Goal: Task Accomplishment & Management: Use online tool/utility

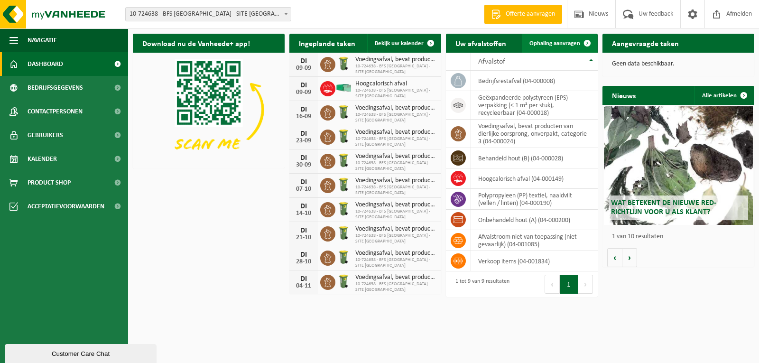
click at [546, 44] on span "Ophaling aanvragen" at bounding box center [555, 43] width 51 height 6
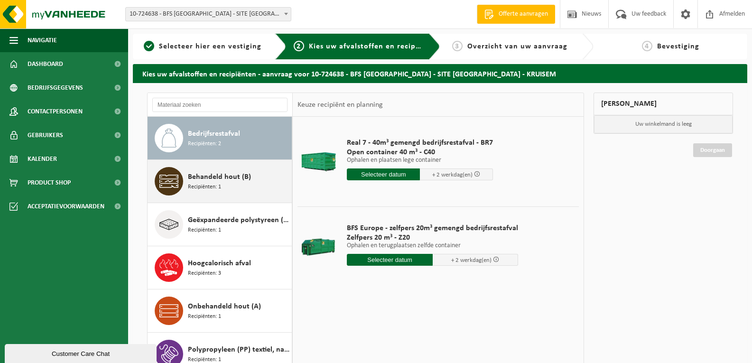
click at [173, 178] on icon at bounding box center [168, 181] width 19 height 19
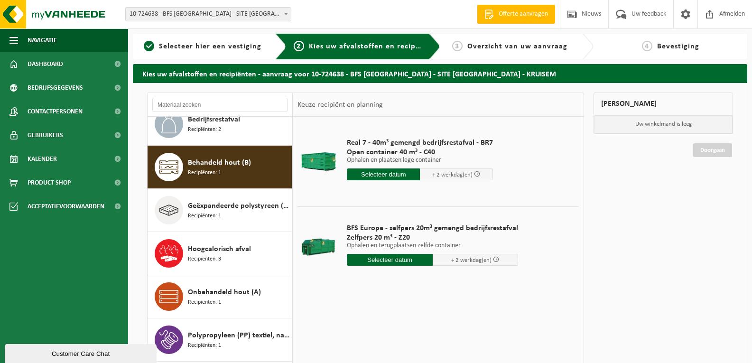
scroll to position [17, 0]
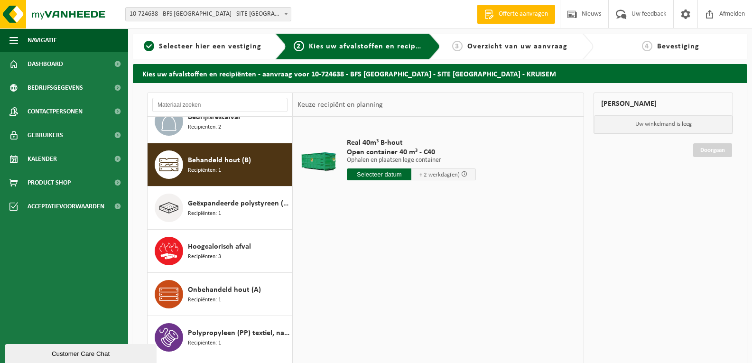
click at [366, 174] on input "text" at bounding box center [379, 174] width 65 height 12
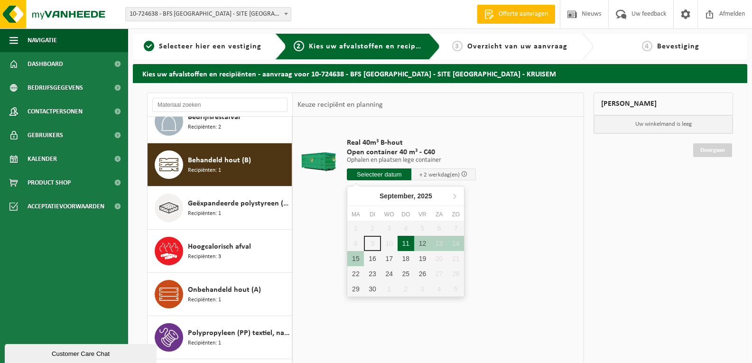
click at [404, 243] on div "11" at bounding box center [406, 243] width 17 height 15
type input "Van 2025-09-11"
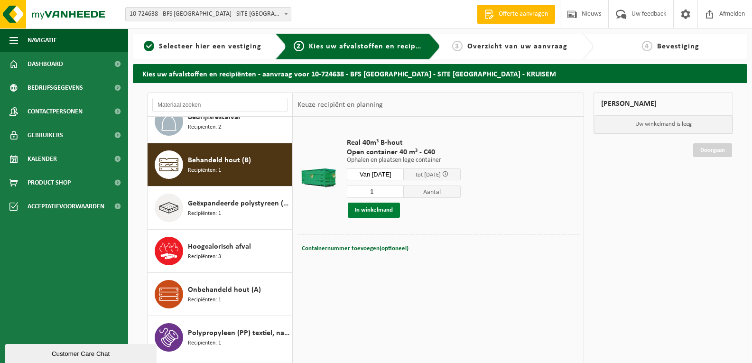
click at [364, 210] on button "In winkelmand" at bounding box center [374, 210] width 52 height 15
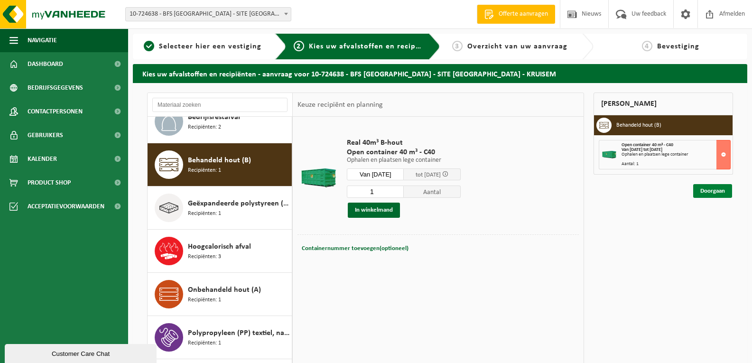
click at [718, 190] on link "Doorgaan" at bounding box center [712, 191] width 39 height 14
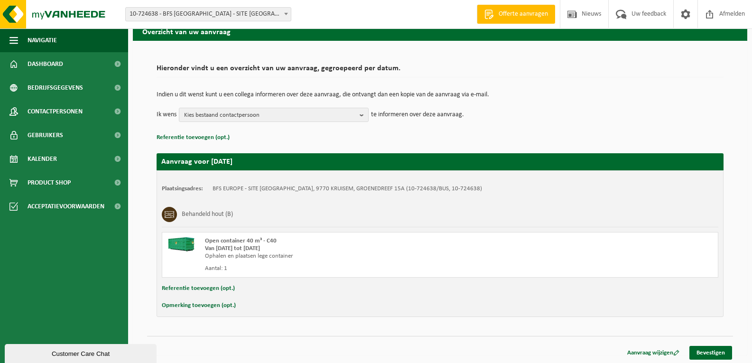
scroll to position [44, 0]
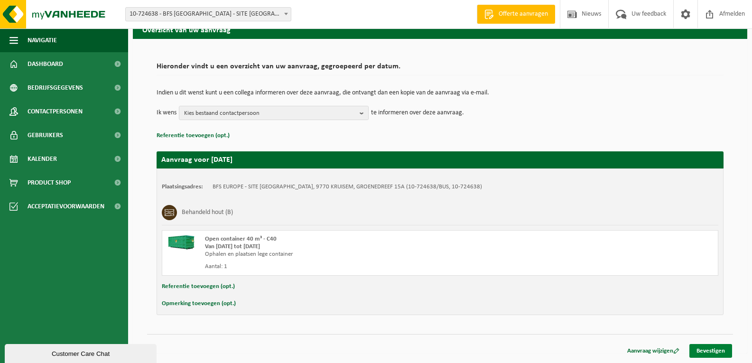
click at [714, 349] on link "Bevestigen" at bounding box center [711, 351] width 43 height 14
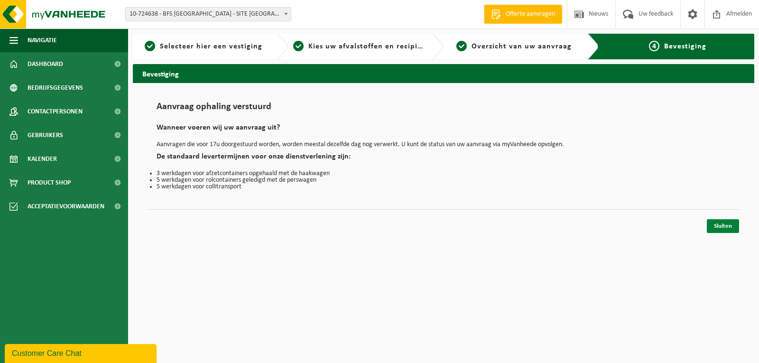
click at [717, 224] on link "Sluiten" at bounding box center [723, 226] width 32 height 14
